Goal: Information Seeking & Learning: Find specific fact

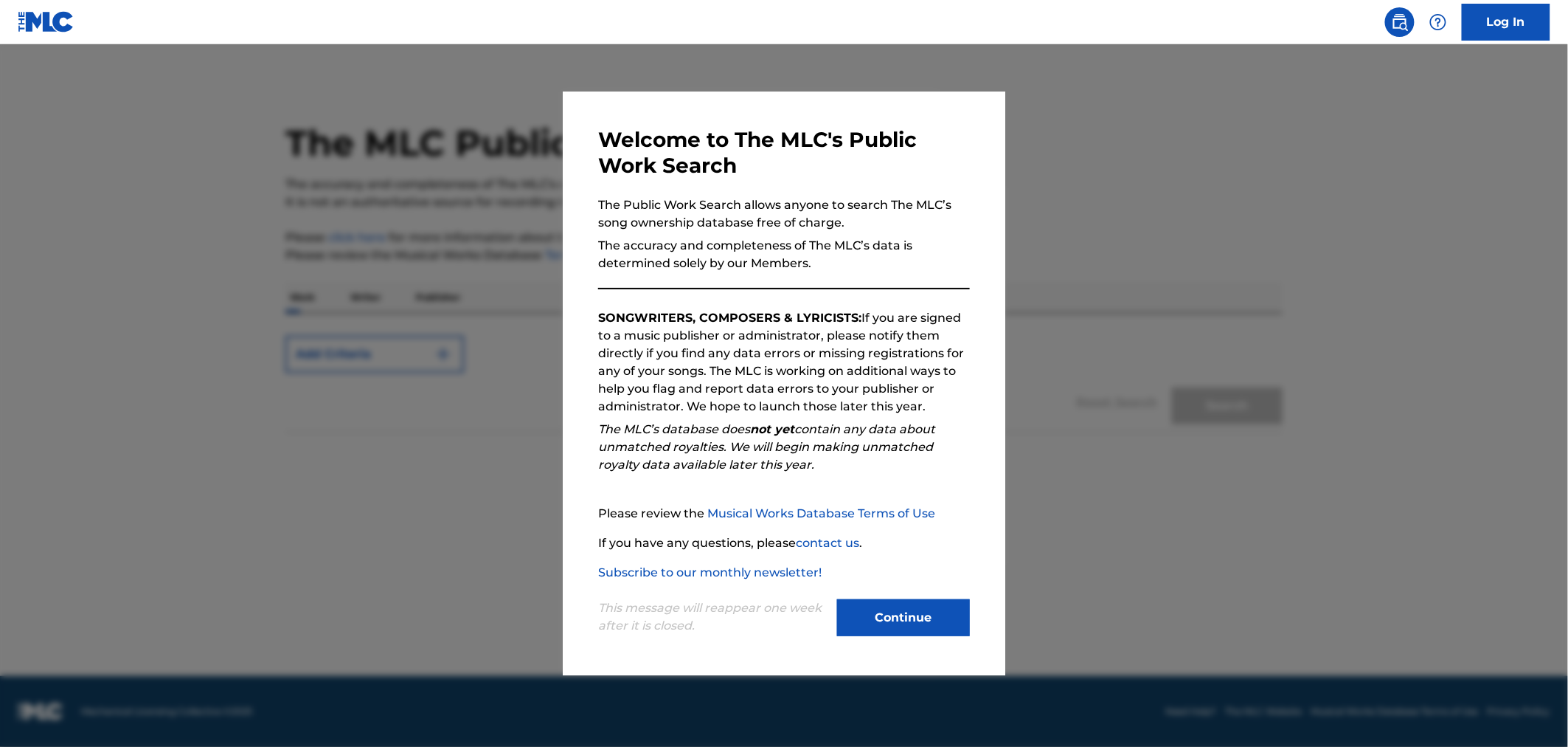
click at [893, 608] on button "Continue" at bounding box center [903, 617] width 133 height 37
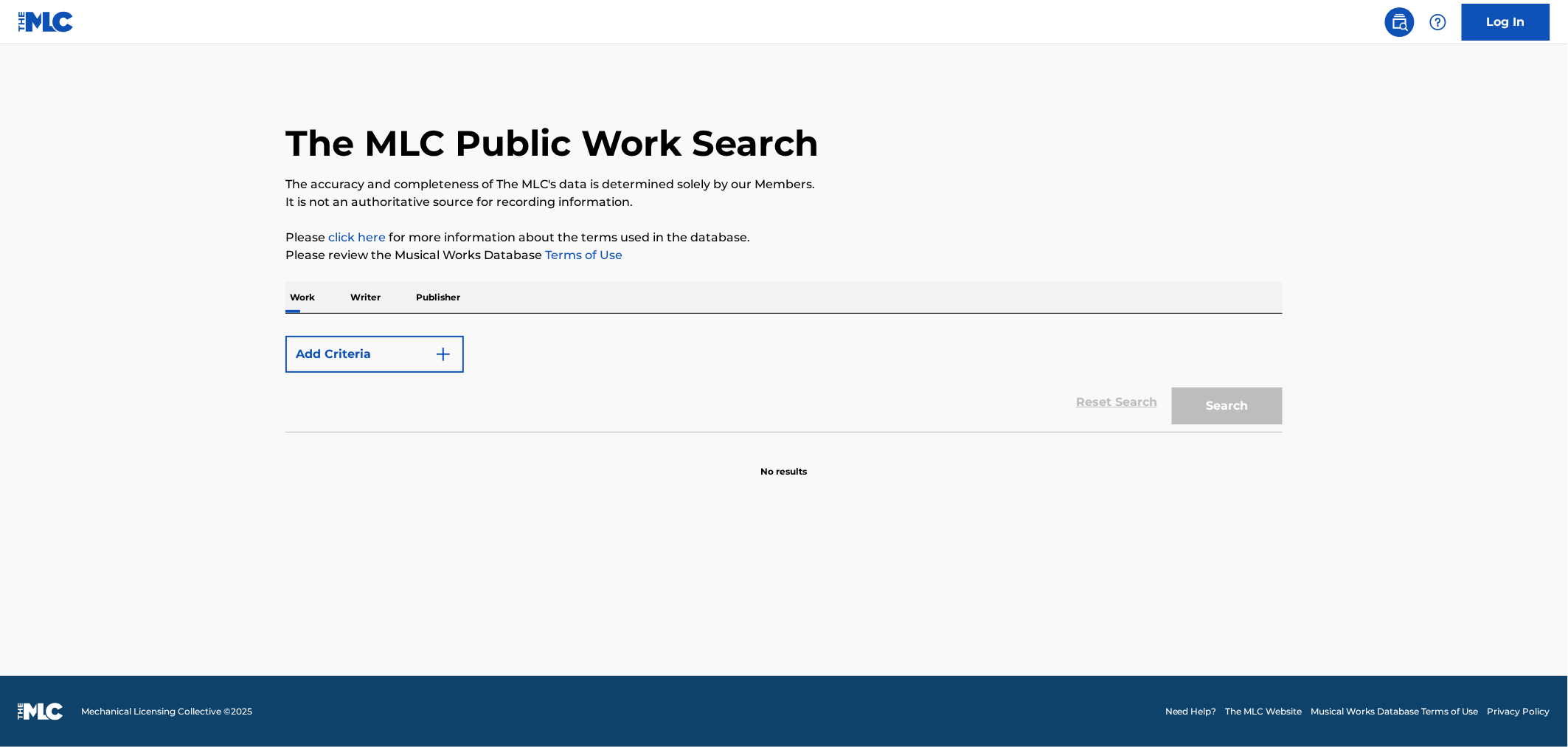
click at [393, 358] on button "Add Criteria" at bounding box center [375, 354] width 178 height 37
click at [429, 352] on button "Add Criteria" at bounding box center [375, 354] width 178 height 37
click at [451, 358] on img "Search Form" at bounding box center [444, 355] width 18 height 18
click at [454, 343] on button "Add Criteria" at bounding box center [375, 354] width 178 height 37
click at [375, 293] on p "Writer" at bounding box center [365, 297] width 39 height 31
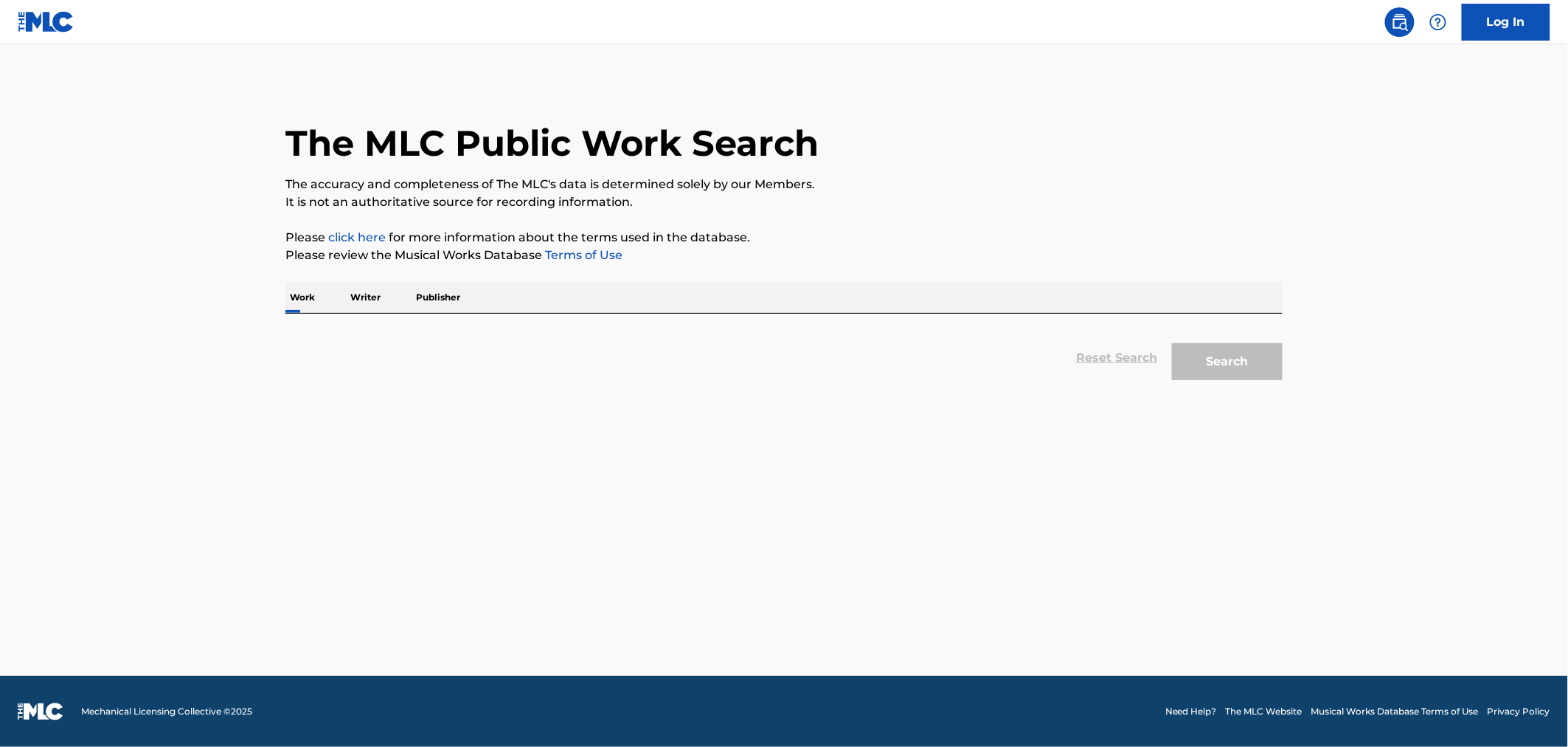
click at [303, 298] on p "Work" at bounding box center [302, 297] width 34 height 31
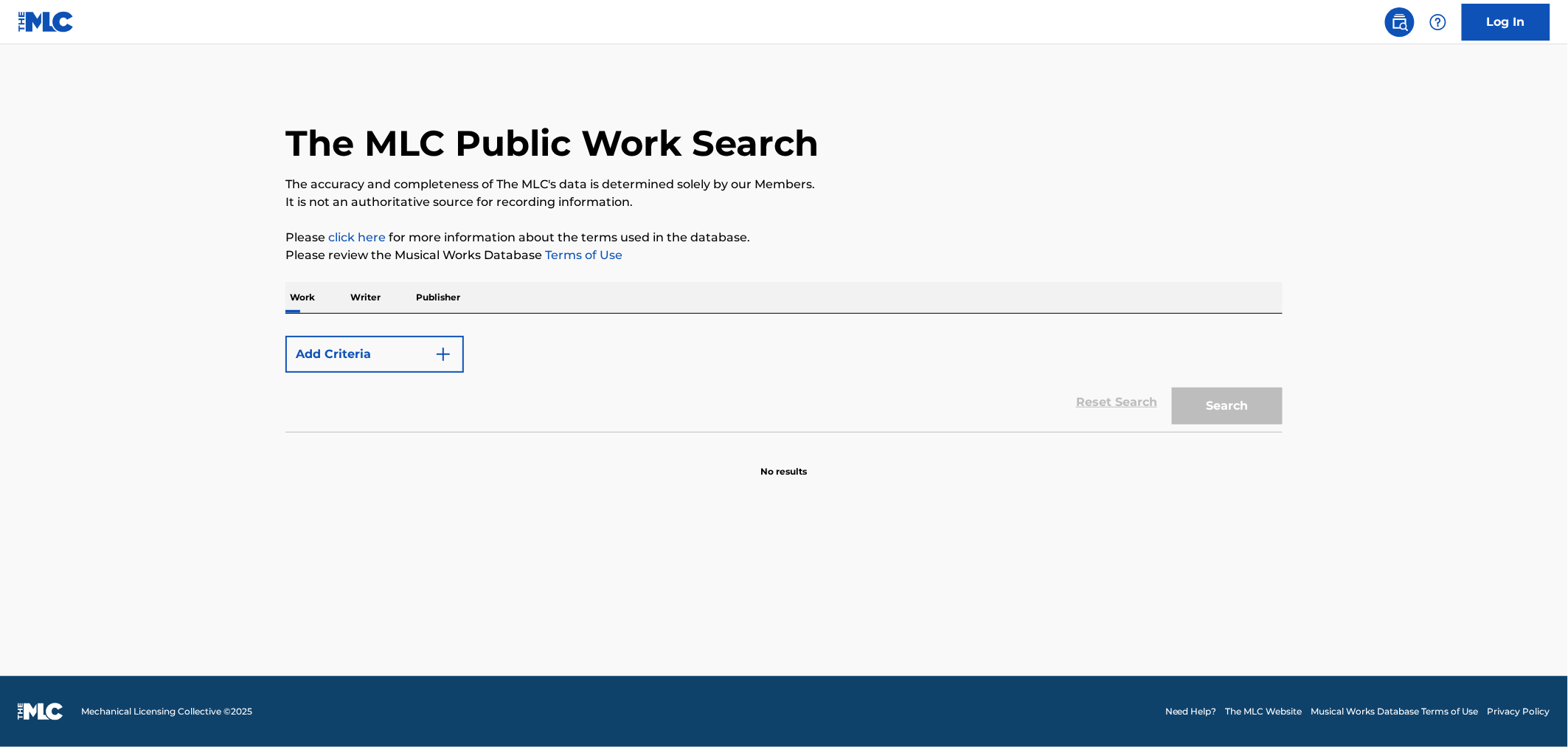
drag, startPoint x: 1224, startPoint y: 396, endPoint x: 1136, endPoint y: 426, distance: 93.0
click at [1220, 399] on div "Search" at bounding box center [1223, 402] width 118 height 59
click at [1136, 426] on div "Reset Search Search" at bounding box center [784, 402] width 997 height 59
click at [1123, 407] on div "Reset Search Search" at bounding box center [784, 402] width 997 height 59
click at [52, 16] on img at bounding box center [46, 22] width 57 height 22
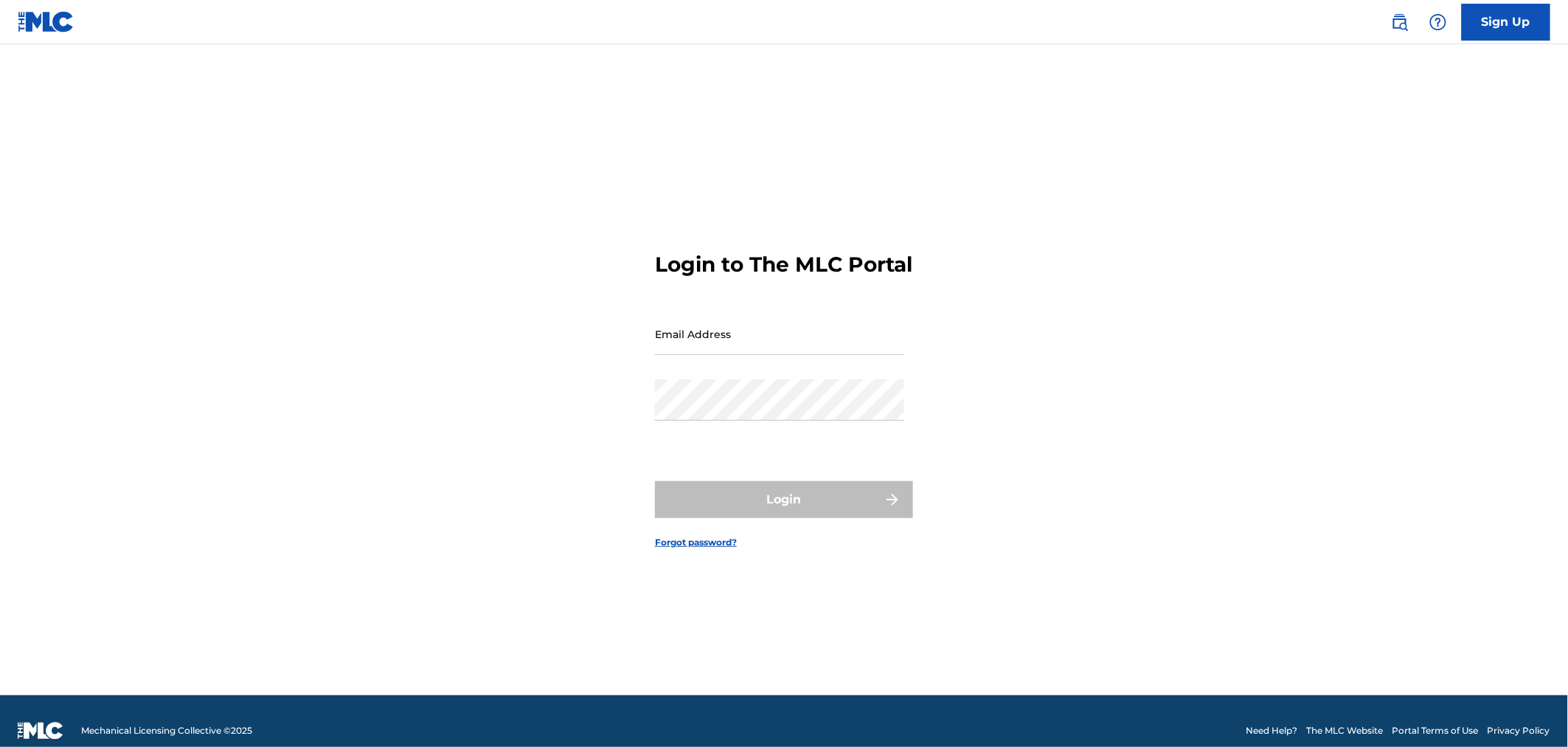
click at [38, 20] on img at bounding box center [46, 22] width 57 height 22
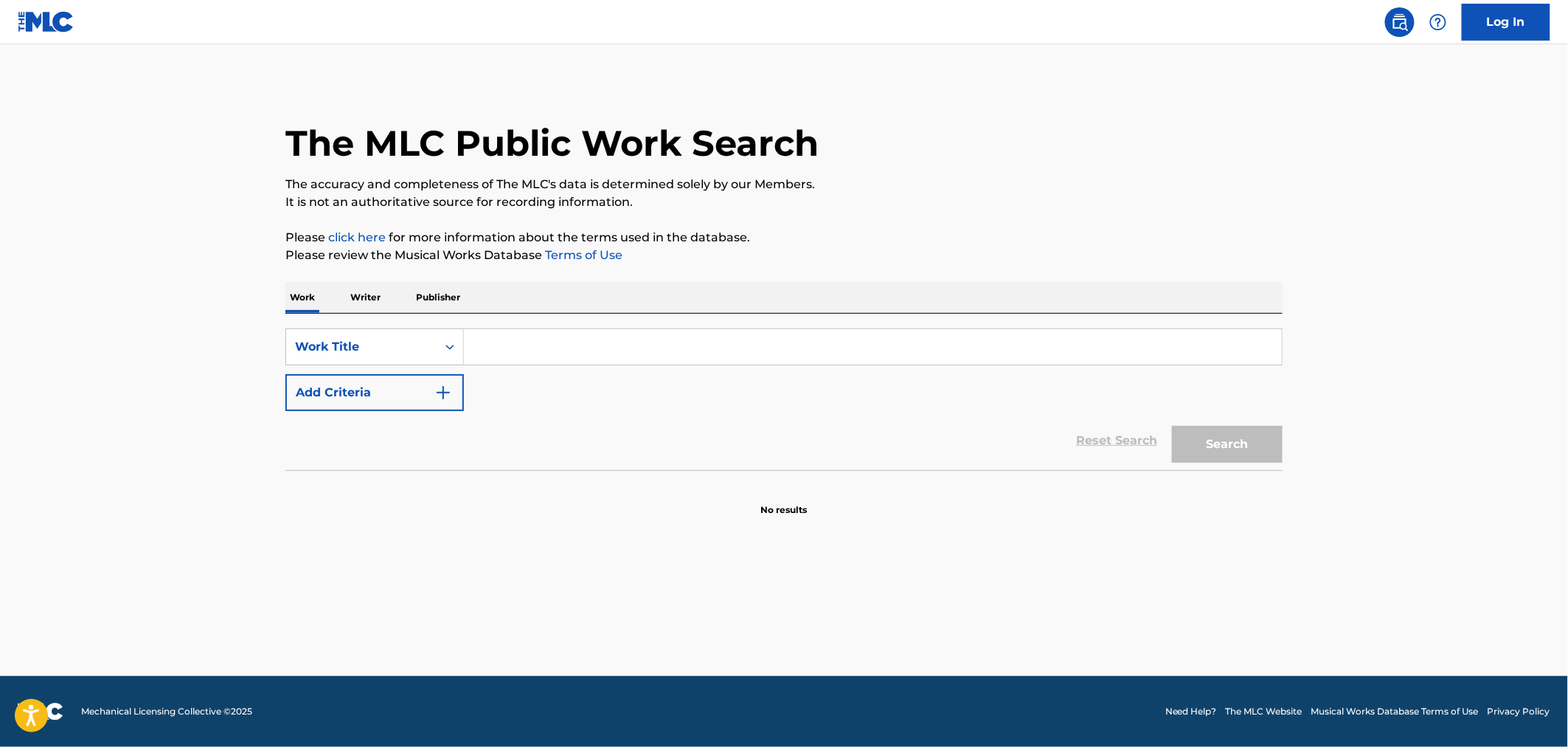
click at [645, 356] on input "Search Form" at bounding box center [872, 346] width 818 height 35
paste input "11954287"
type input "11954287"
drag, startPoint x: 652, startPoint y: 350, endPoint x: 60, endPoint y: 436, distance: 598.2
click at [92, 436] on main "The MLC Public Work Search The accuracy and completeness of The MLC's data is d…" at bounding box center [784, 360] width 1568 height 632
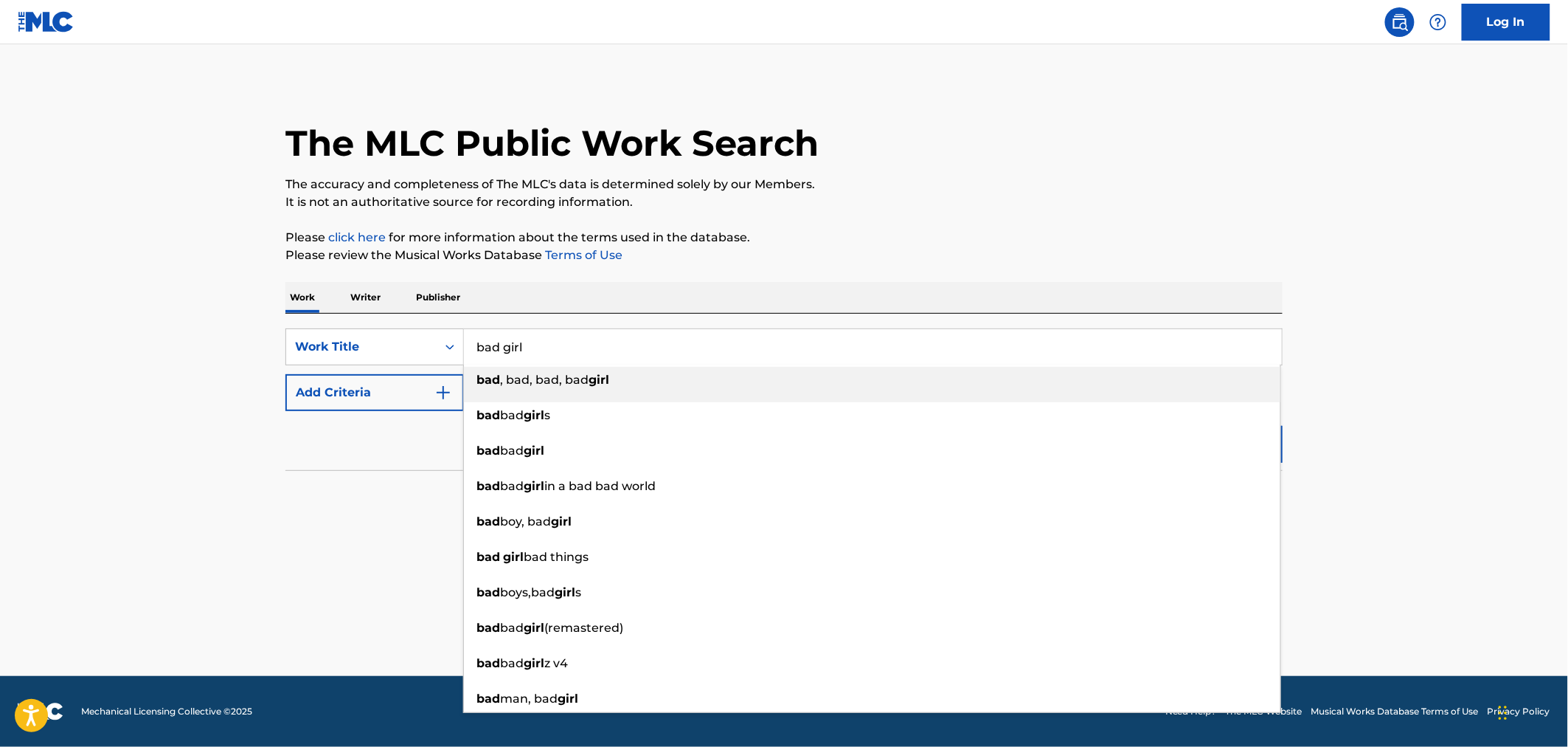
type input "bad girl"
click at [308, 388] on button "Add Criteria" at bounding box center [375, 392] width 178 height 37
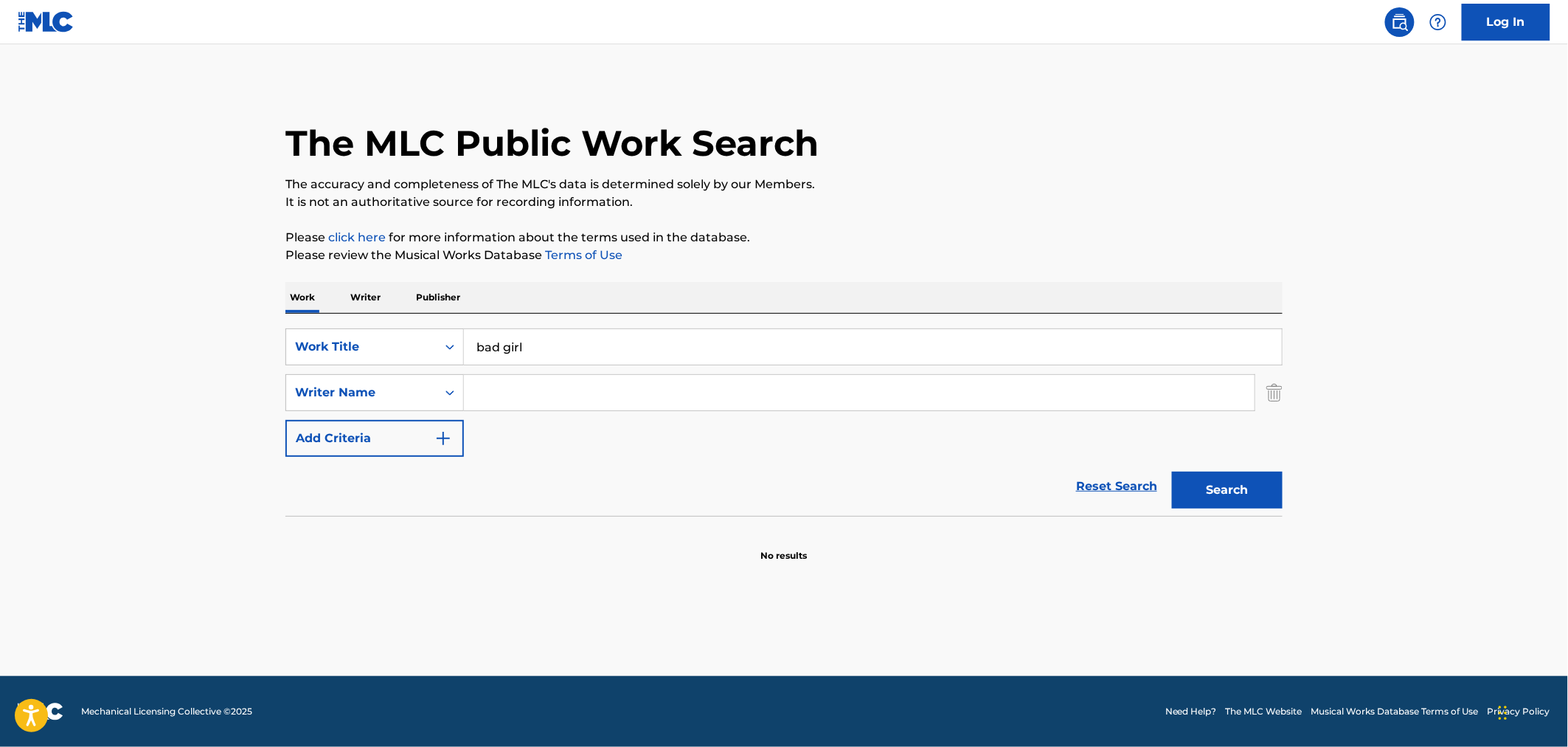
click at [599, 402] on input "Search Form" at bounding box center [859, 392] width 791 height 35
type input "bhasker"
click at [1172, 472] on button "Search" at bounding box center [1228, 490] width 111 height 37
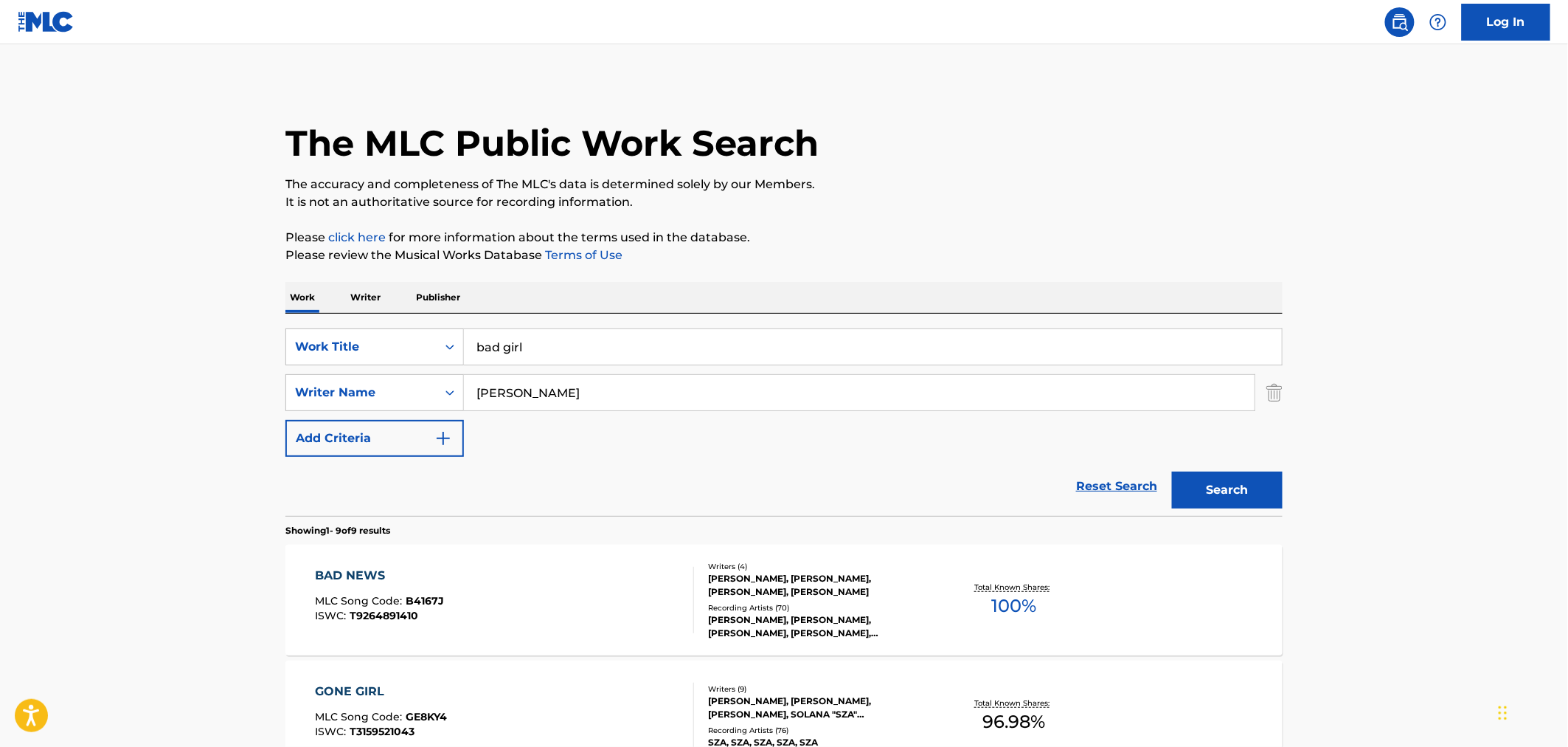
drag, startPoint x: 602, startPoint y: 392, endPoint x: 172, endPoint y: 502, distance: 443.8
type input "reed"
click at [1172, 472] on button "Search" at bounding box center [1228, 490] width 111 height 37
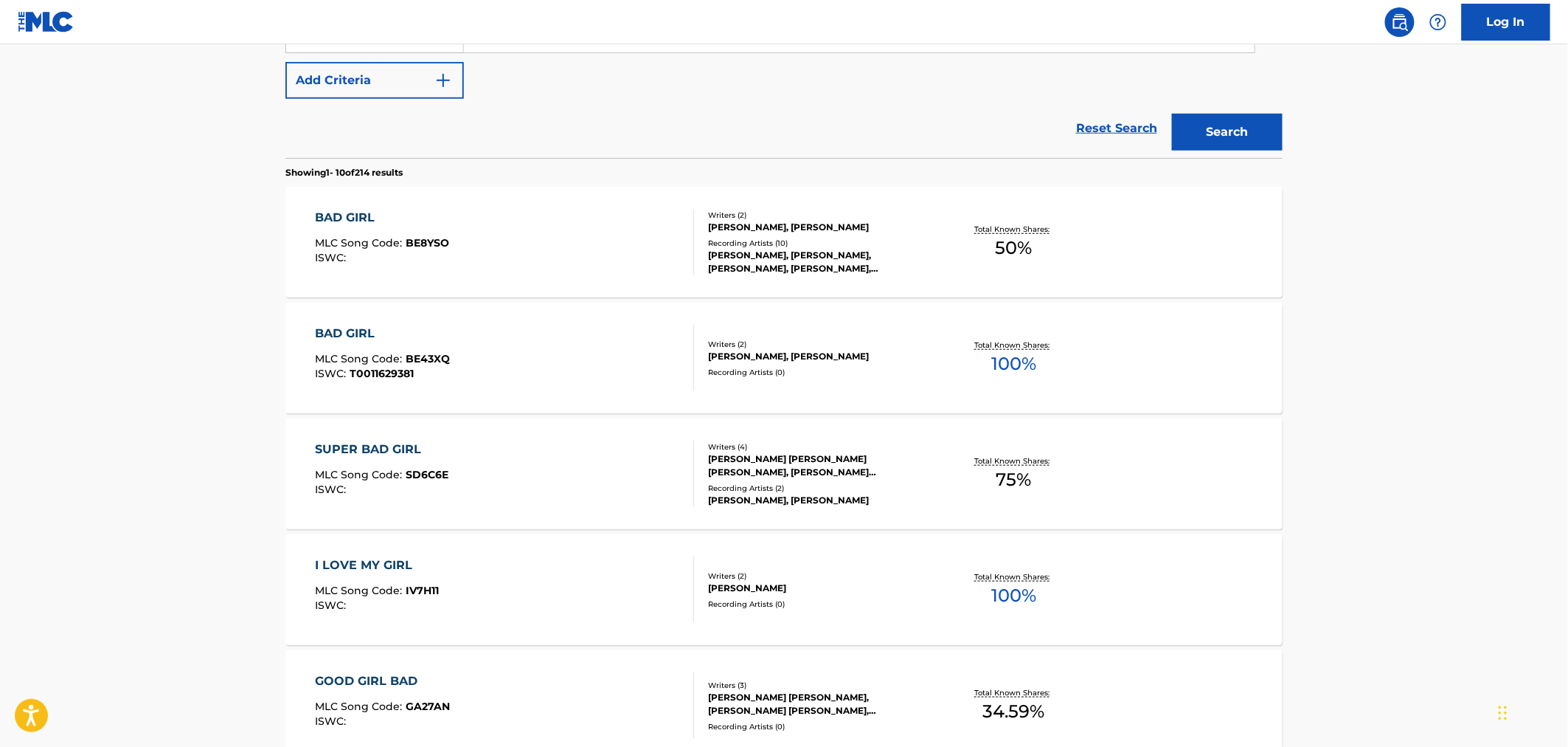
scroll to position [410, 0]
